Goal: Information Seeking & Learning: Learn about a topic

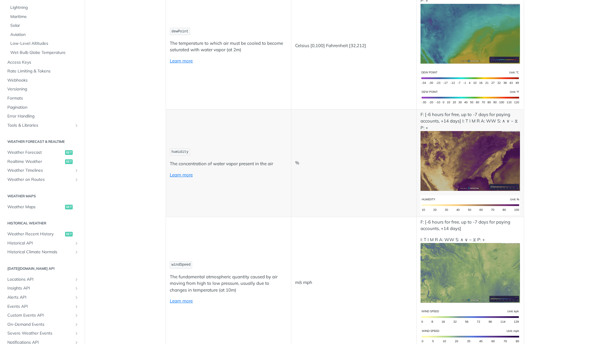
scroll to position [138, 0]
click at [19, 279] on span "Locations API" at bounding box center [39, 279] width 65 height 6
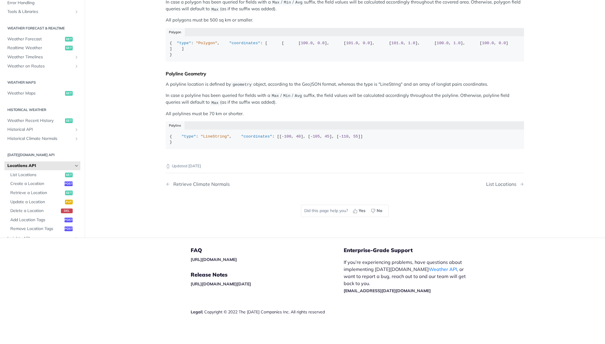
scroll to position [291, 0]
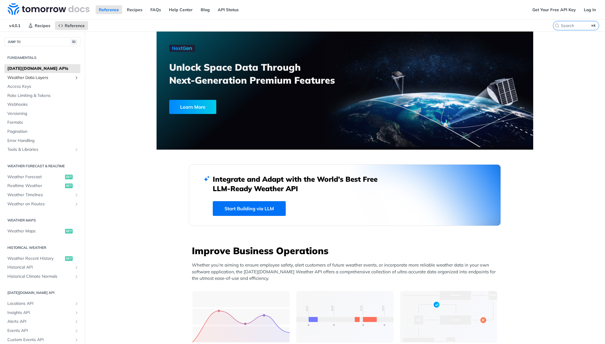
click at [12, 77] on span "Weather Data Layers" at bounding box center [39, 78] width 65 height 6
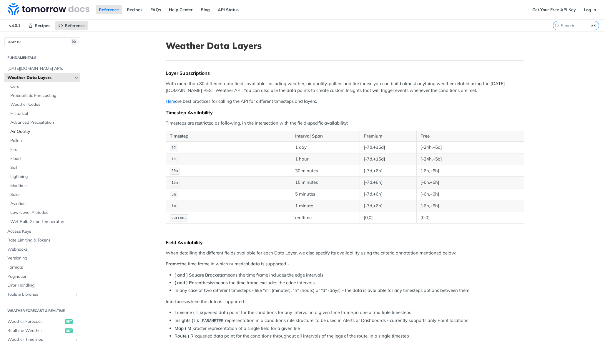
click at [13, 131] on span "Air Quality" at bounding box center [44, 132] width 69 height 6
